Goal: Information Seeking & Learning: Learn about a topic

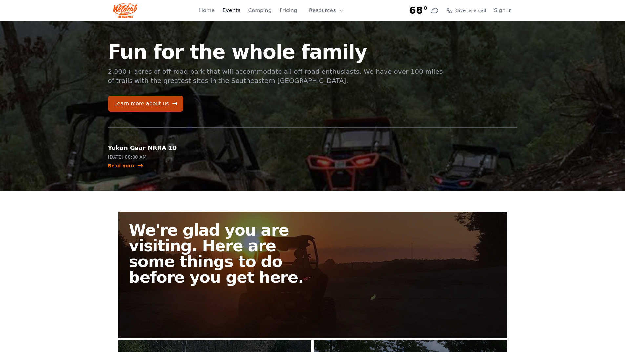
click at [240, 11] on link "Events" at bounding box center [232, 11] width 18 height 8
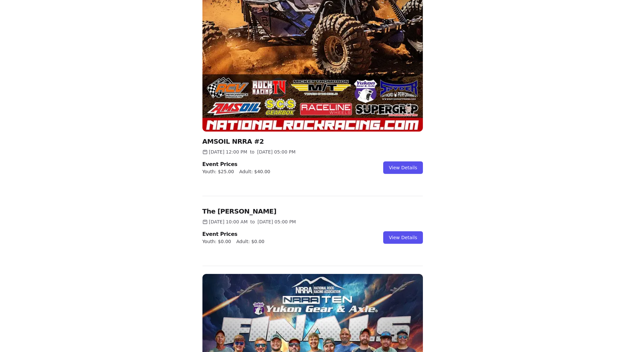
scroll to position [263, 0]
click at [397, 166] on link "View Details" at bounding box center [402, 167] width 39 height 12
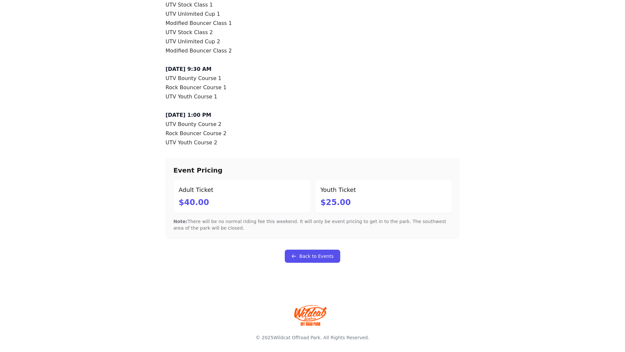
scroll to position [580, 0]
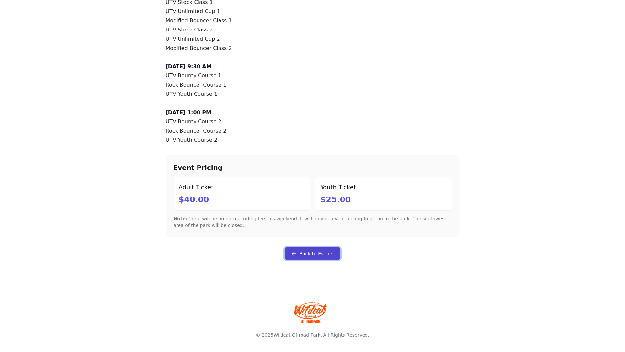
click at [311, 253] on link "Back to Events" at bounding box center [312, 253] width 55 height 13
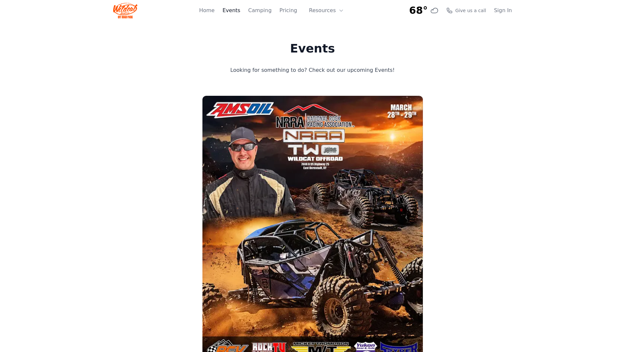
click at [240, 10] on link "Events" at bounding box center [232, 11] width 18 height 8
click at [263, 10] on link "Camping" at bounding box center [259, 11] width 23 height 8
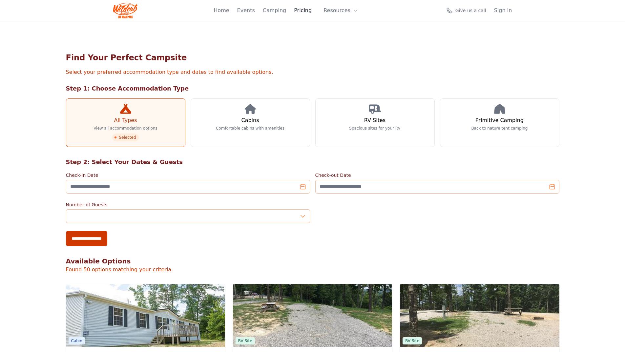
click at [306, 9] on link "Pricing" at bounding box center [303, 11] width 18 height 8
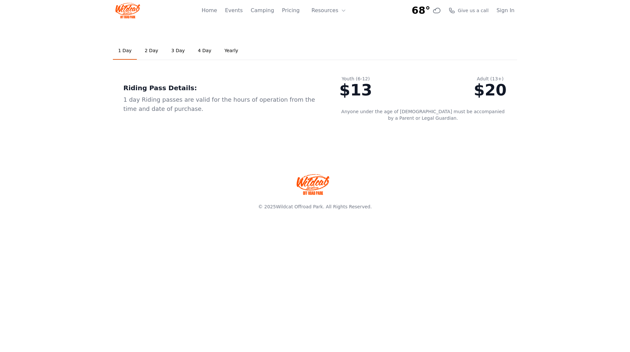
click at [147, 49] on link "2 Day" at bounding box center [152, 51] width 24 height 18
click at [224, 50] on link "Yearly" at bounding box center [231, 51] width 24 height 18
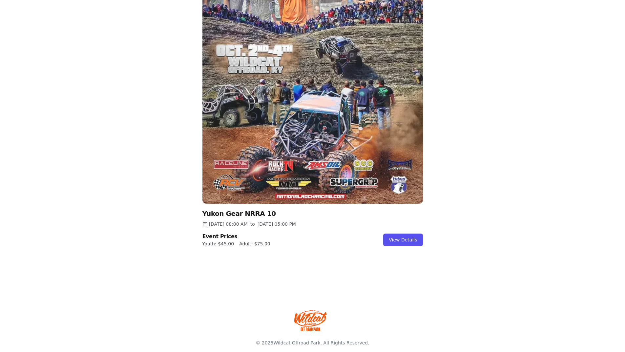
scroll to position [646, 0]
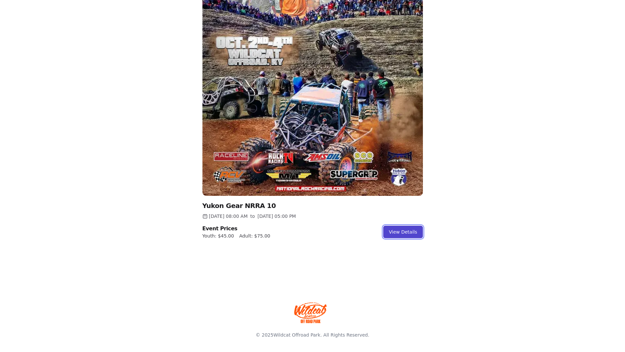
click at [407, 231] on link "View Details" at bounding box center [402, 232] width 39 height 12
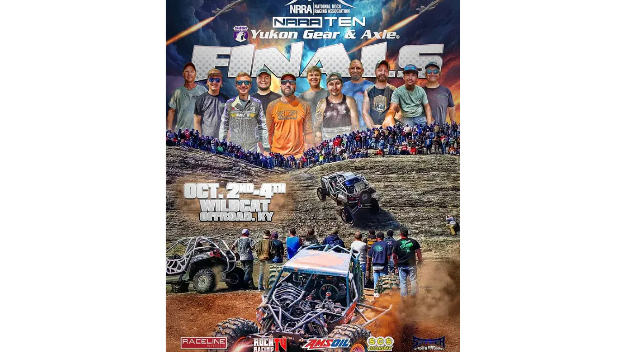
scroll to position [98, 0]
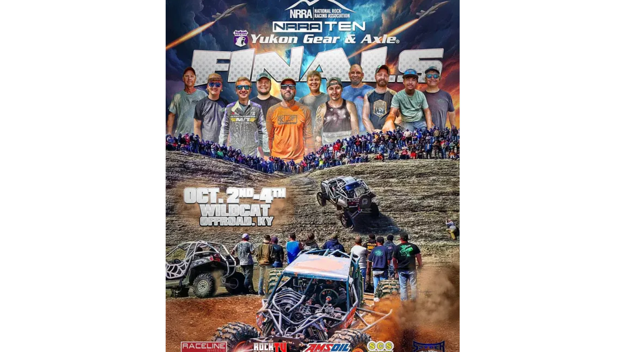
scroll to position [646, 0]
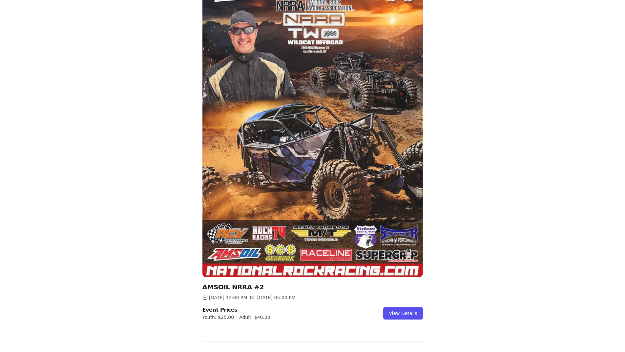
scroll to position [66, 0]
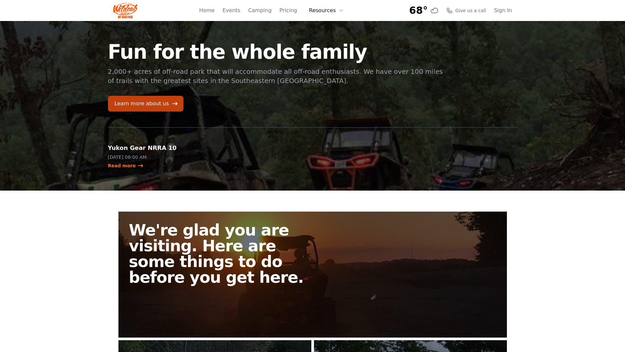
click at [329, 11] on button "Resources" at bounding box center [326, 10] width 43 height 13
click at [269, 10] on link "Camping" at bounding box center [259, 11] width 23 height 8
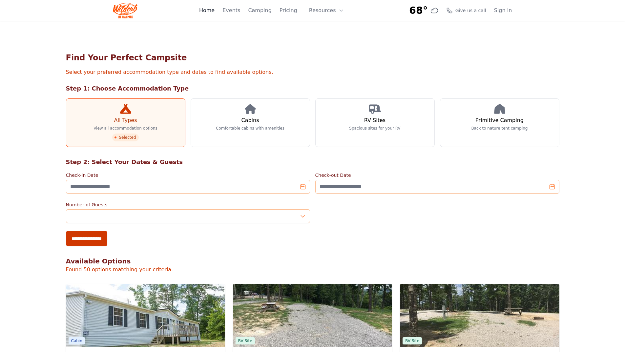
click at [215, 10] on link "Home" at bounding box center [206, 11] width 15 height 8
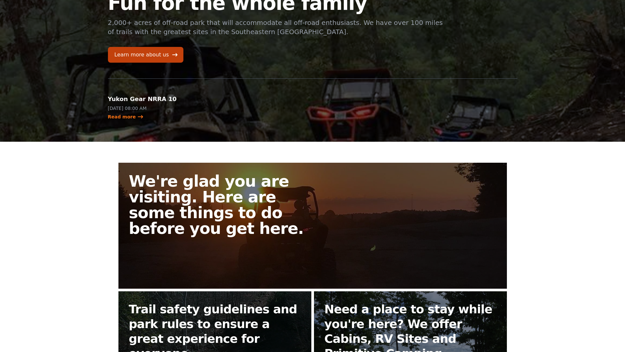
scroll to position [42, 0]
